Goal: Task Accomplishment & Management: Manage account settings

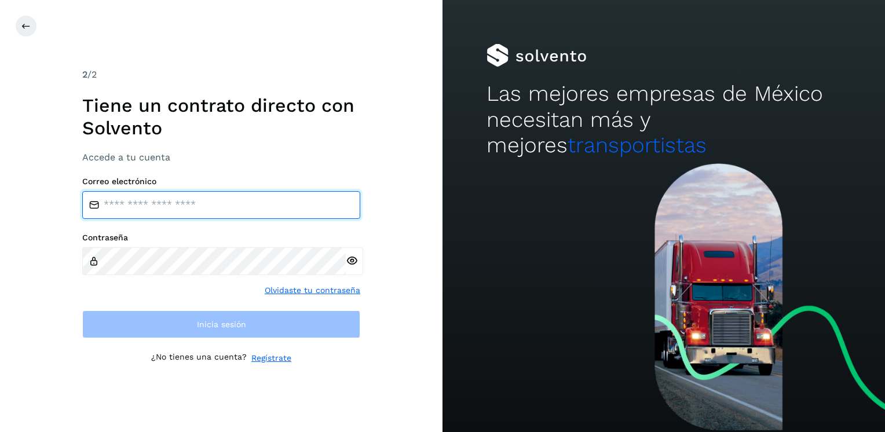
click at [114, 205] on input "email" at bounding box center [221, 205] width 278 height 28
type input "**********"
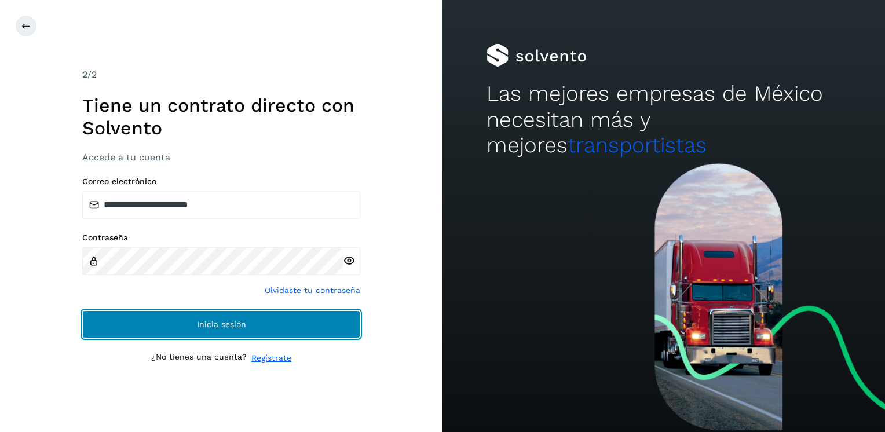
click at [225, 323] on span "Inicia sesión" at bounding box center [221, 324] width 49 height 8
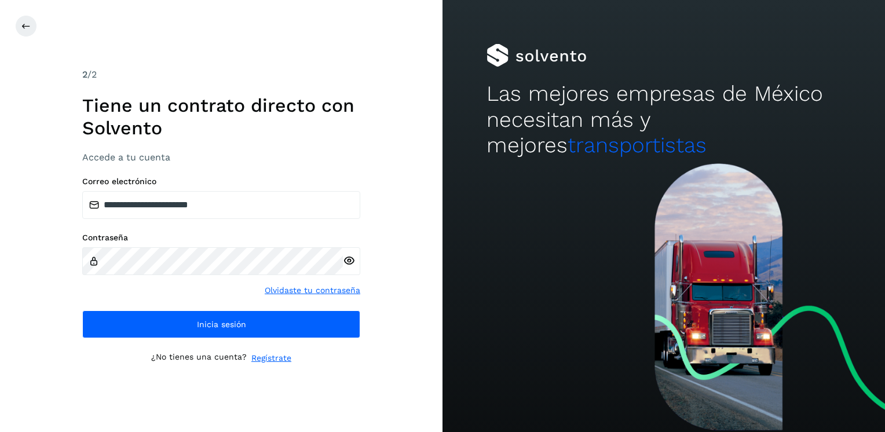
click at [348, 260] on icon at bounding box center [349, 261] width 12 height 12
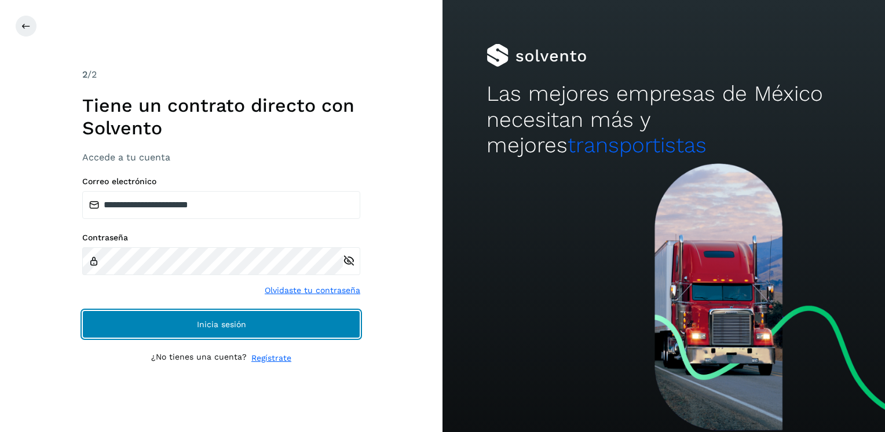
click at [202, 321] on span "Inicia sesión" at bounding box center [221, 324] width 49 height 8
click at [220, 324] on span "Inicia sesión" at bounding box center [221, 324] width 49 height 8
click at [220, 322] on span "Inicia sesión" at bounding box center [221, 324] width 49 height 8
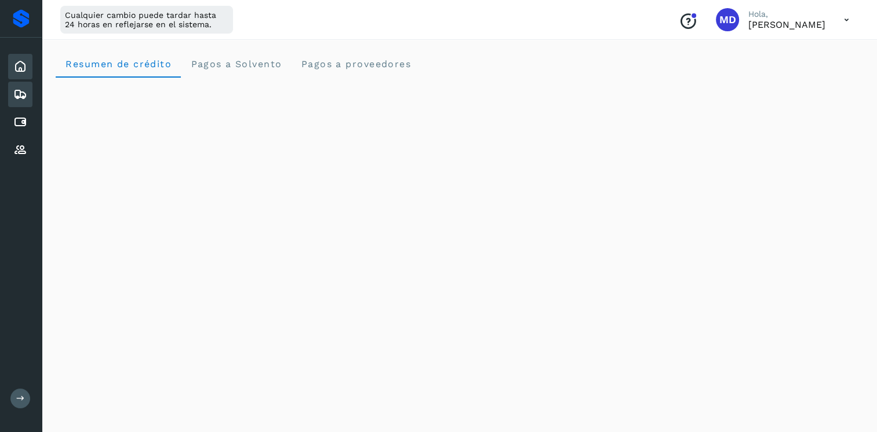
click at [23, 94] on icon at bounding box center [20, 94] width 14 height 14
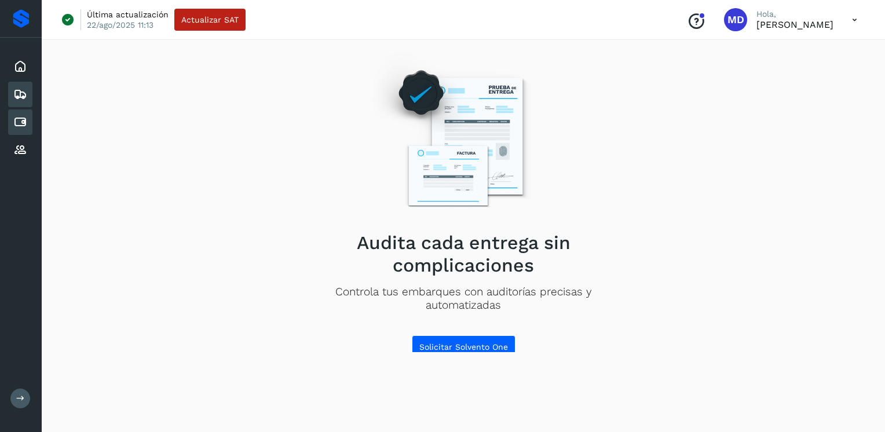
click at [19, 123] on icon at bounding box center [20, 122] width 14 height 14
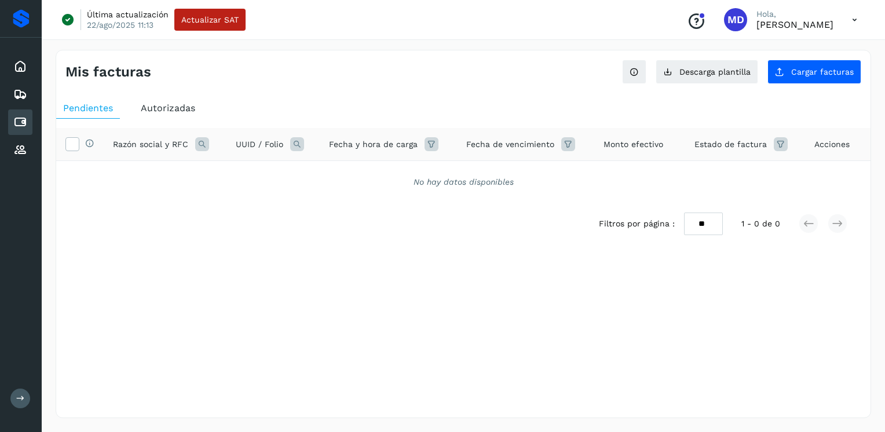
click at [163, 108] on span "Autorizadas" at bounding box center [168, 108] width 54 height 11
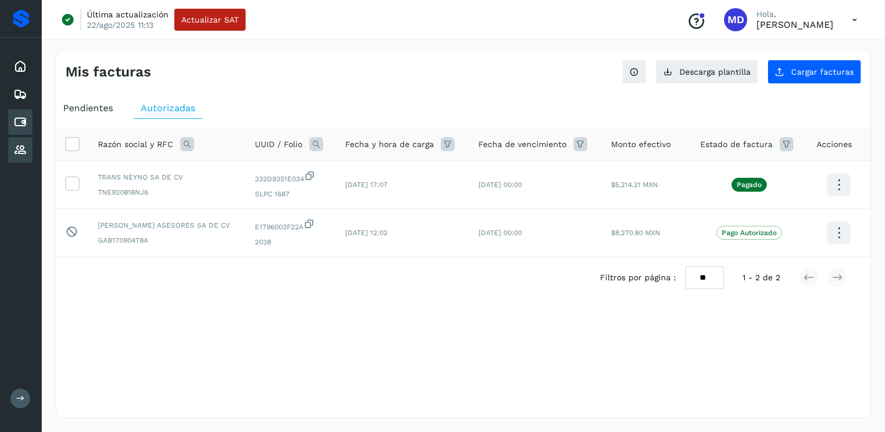
click at [19, 149] on icon at bounding box center [20, 150] width 14 height 14
